Goal: Check status: Check status

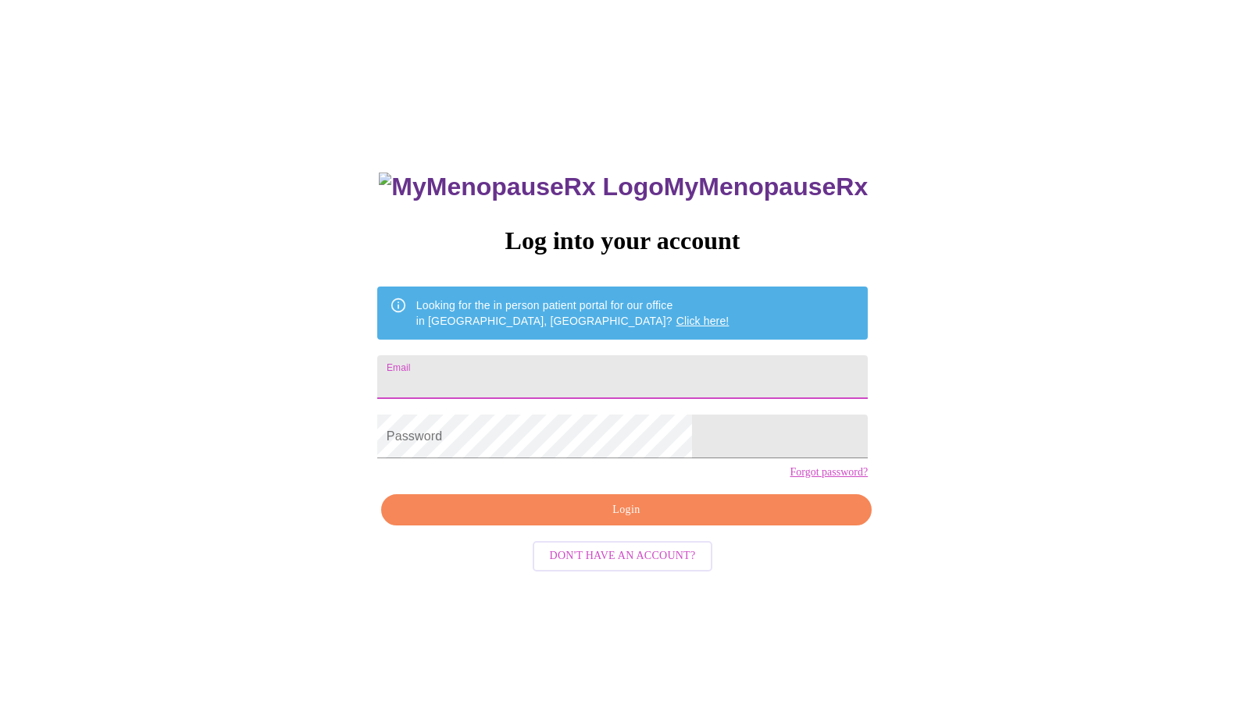
click at [559, 373] on input "Email" at bounding box center [622, 377] width 491 height 44
type input "[EMAIL_ADDRESS][DOMAIN_NAME]"
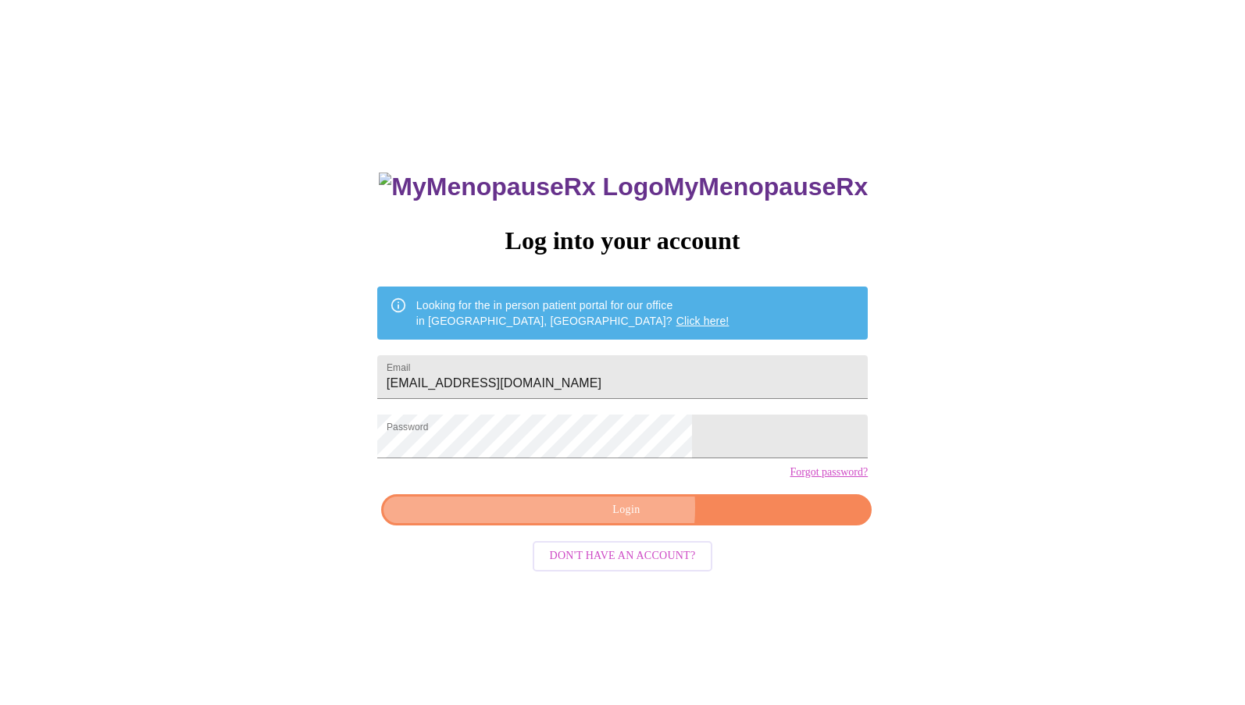
click at [595, 520] on span "Login" at bounding box center [626, 511] width 455 height 20
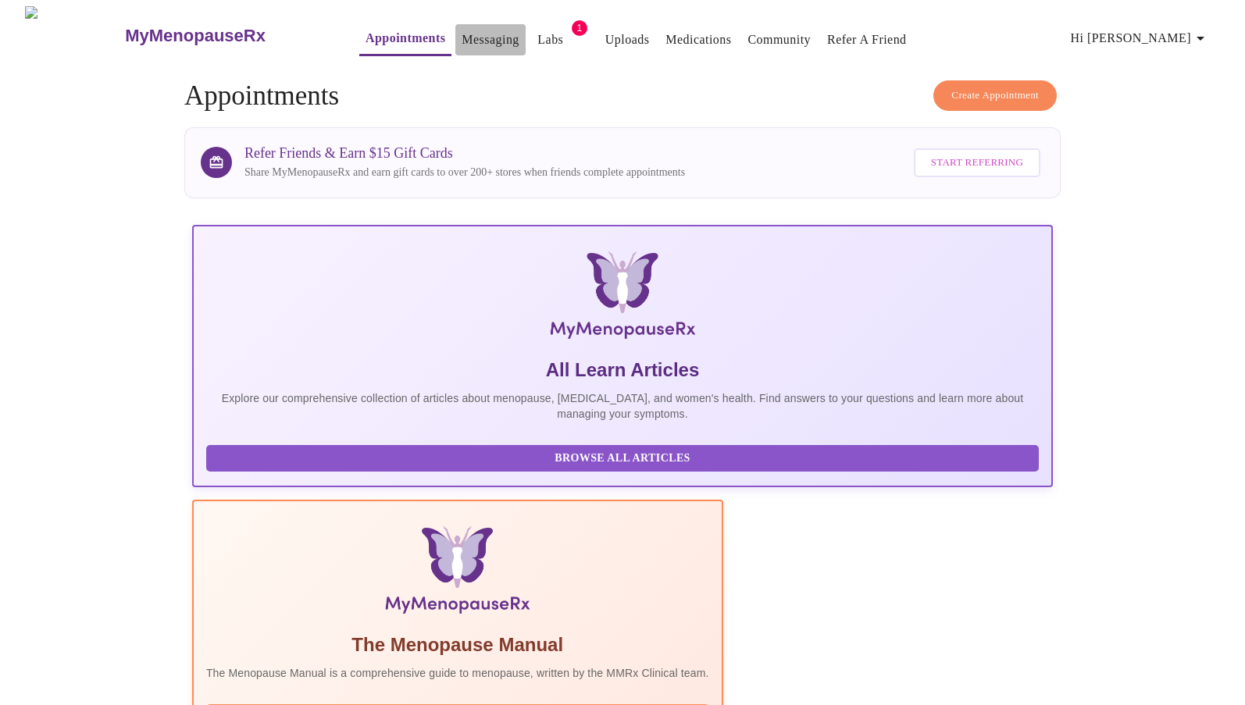
click at [470, 34] on link "Messaging" at bounding box center [490, 40] width 57 height 22
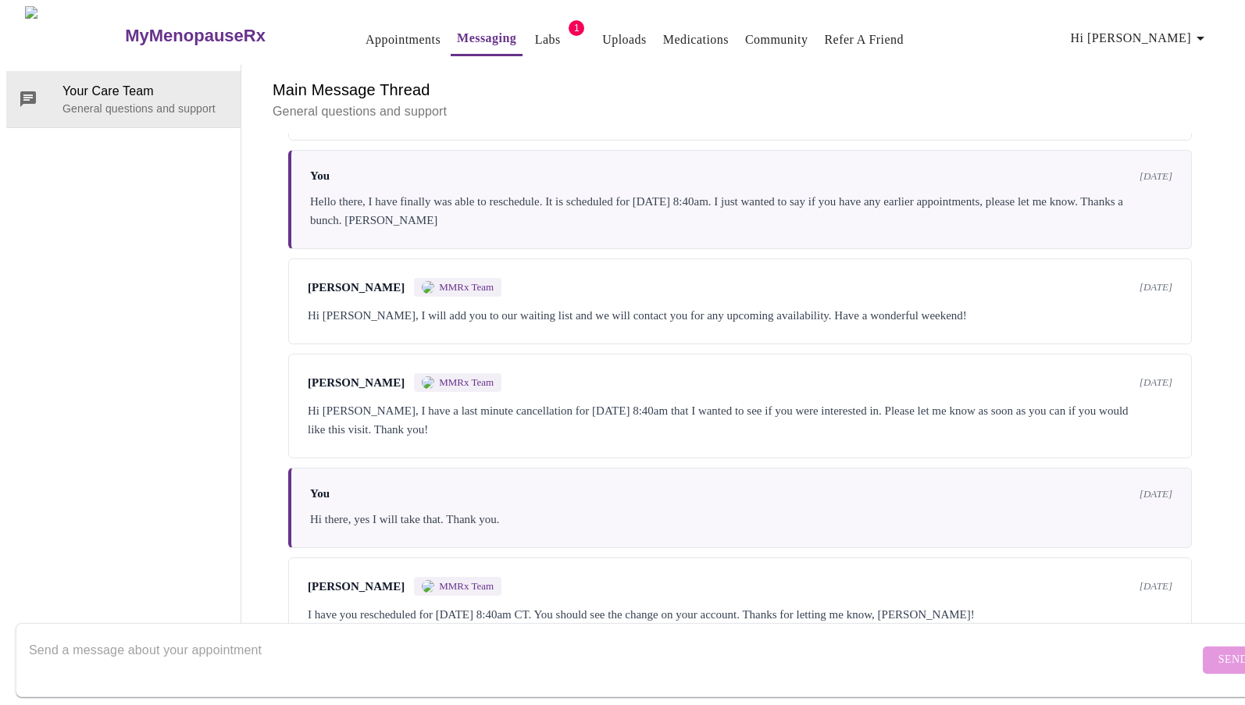
scroll to position [1317, 0]
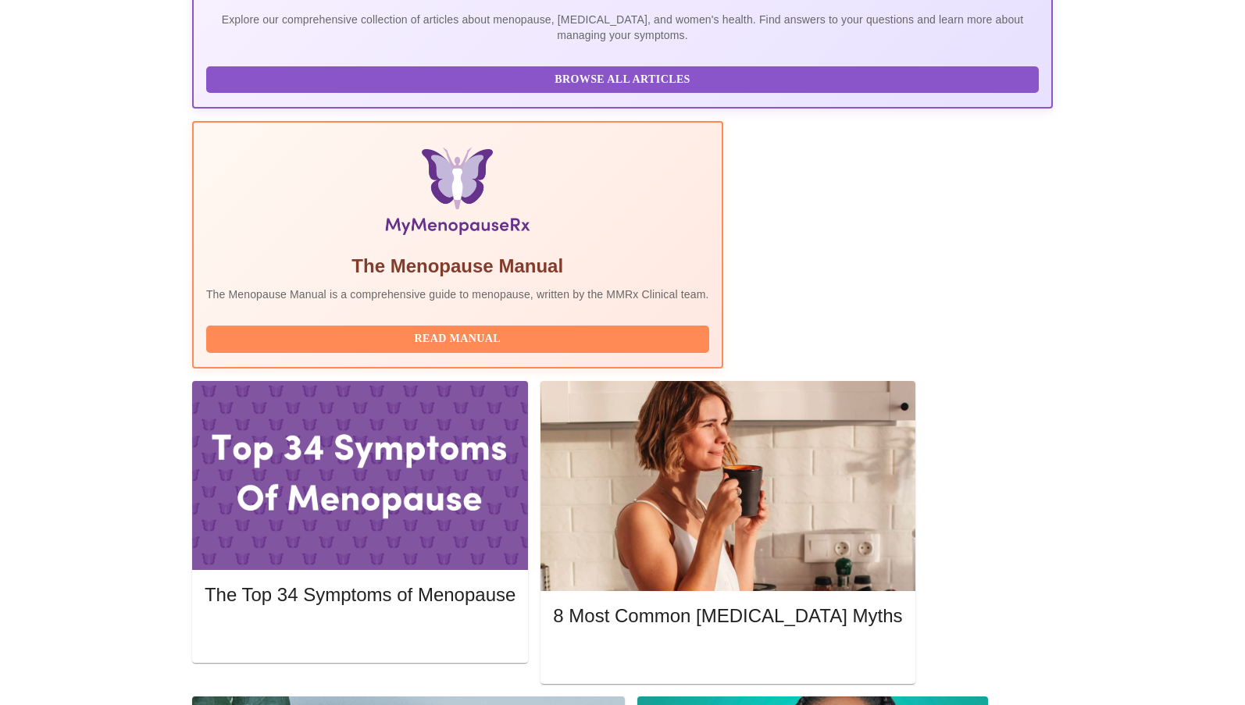
scroll to position [391, 0]
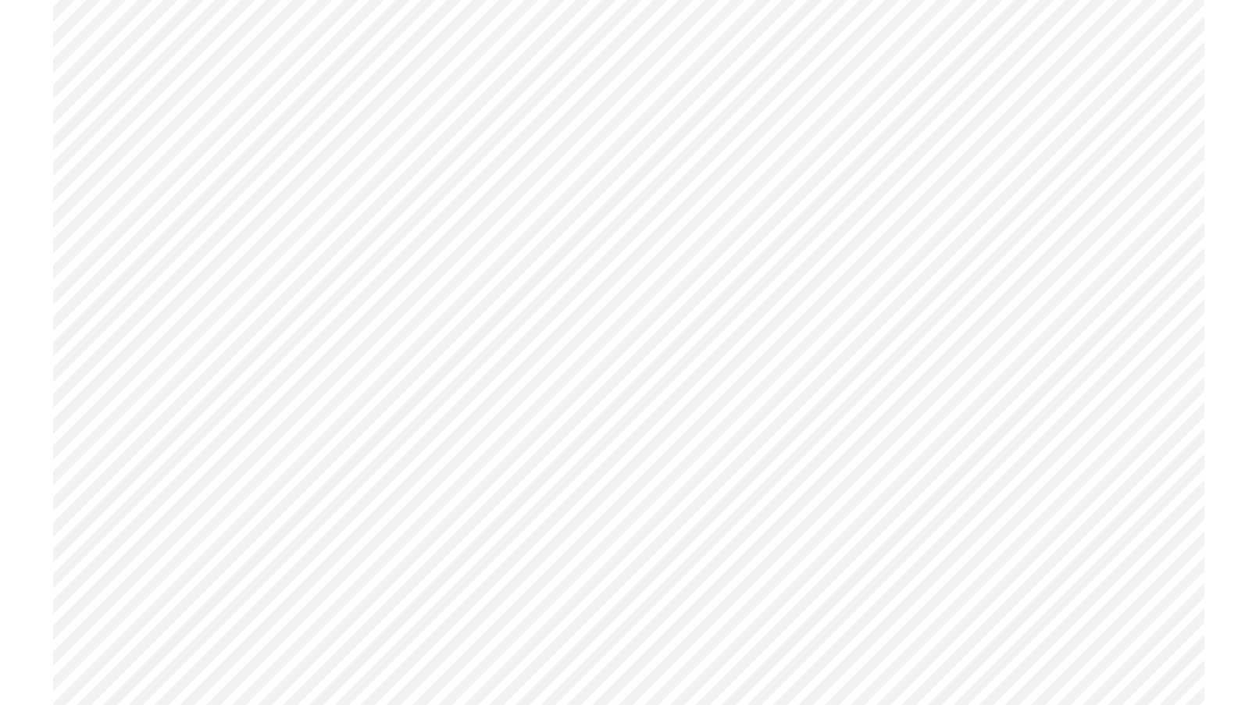
scroll to position [6641, 0]
